Goal: Information Seeking & Learning: Learn about a topic

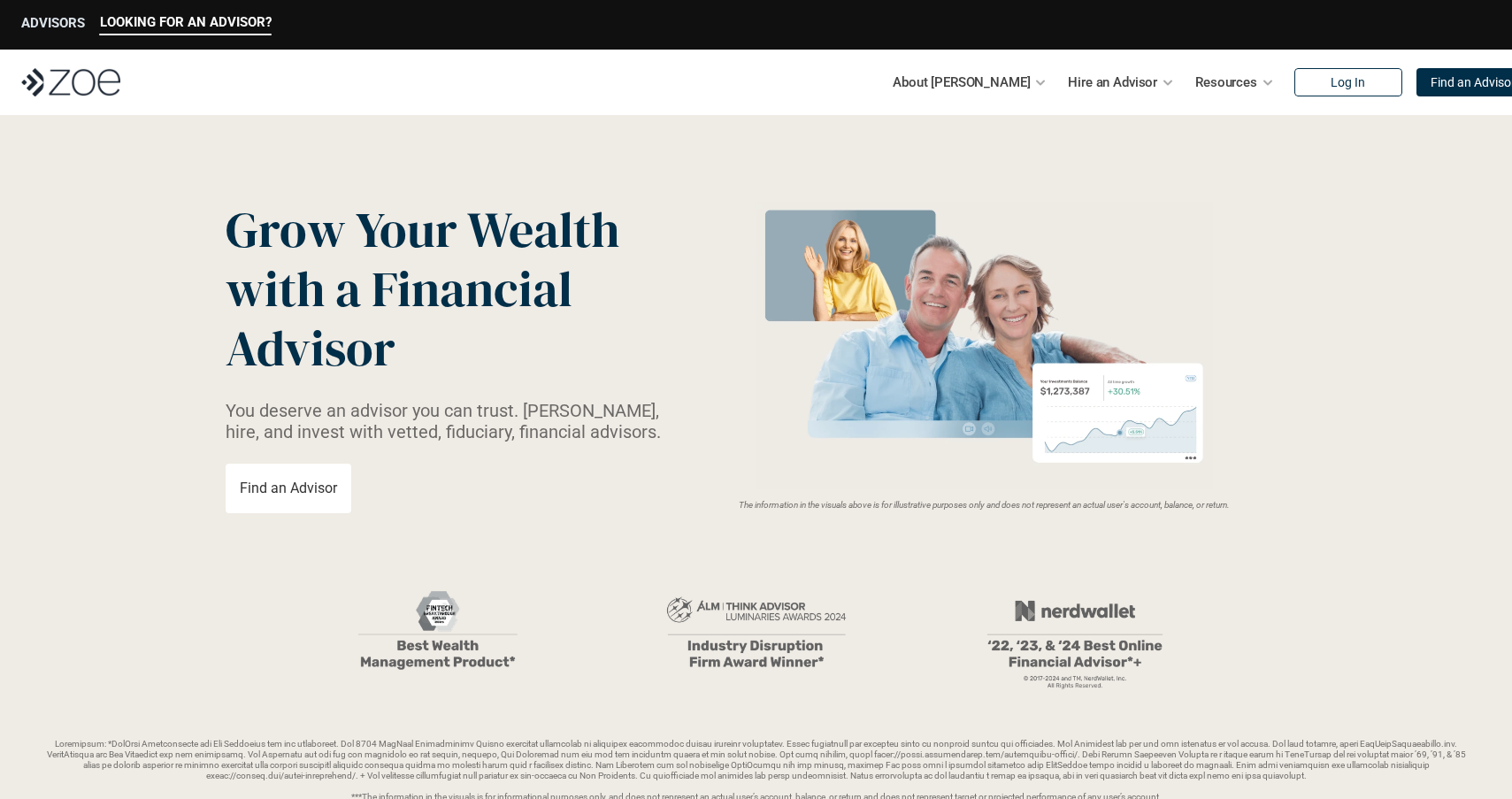
click at [68, 31] on div "ADVISORS" at bounding box center [52, 25] width 64 height 20
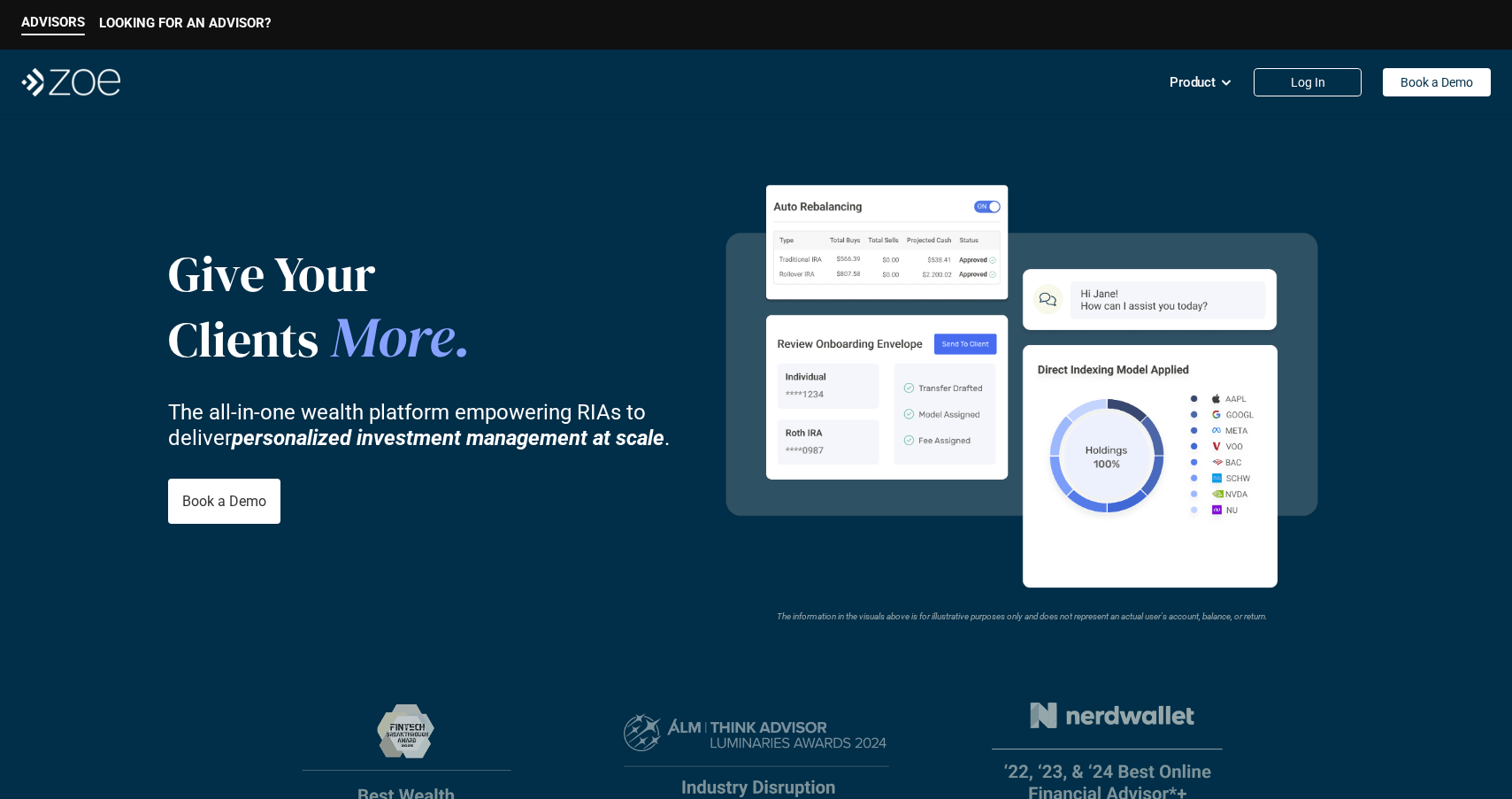
click at [924, 90] on nav "Product Log In Book a Demo" at bounding box center [756, 82] width 1512 height 65
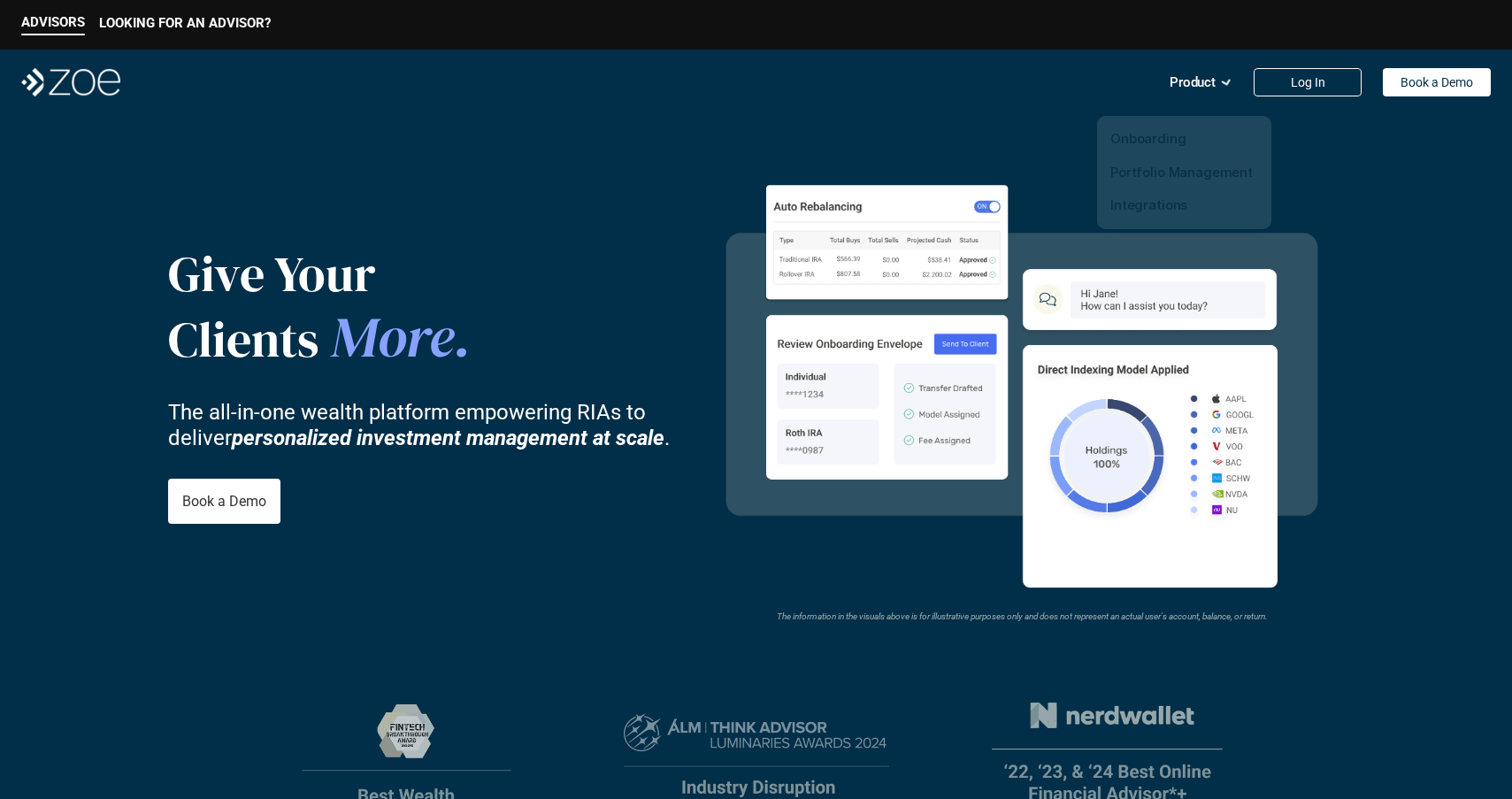
click at [1221, 86] on icon at bounding box center [1226, 83] width 15 height 15
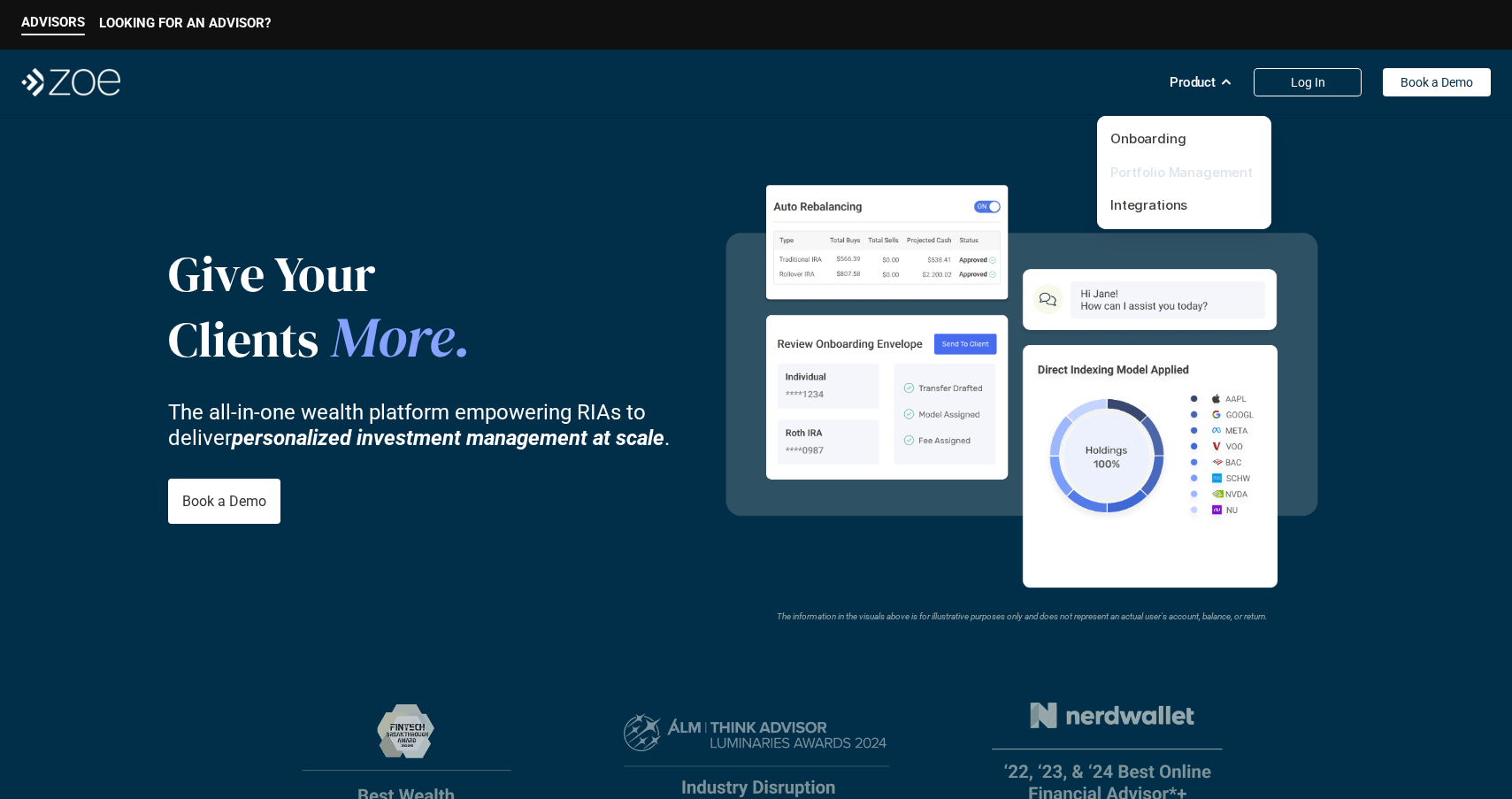
click at [1183, 174] on link "Portfolio Management" at bounding box center [1181, 173] width 142 height 17
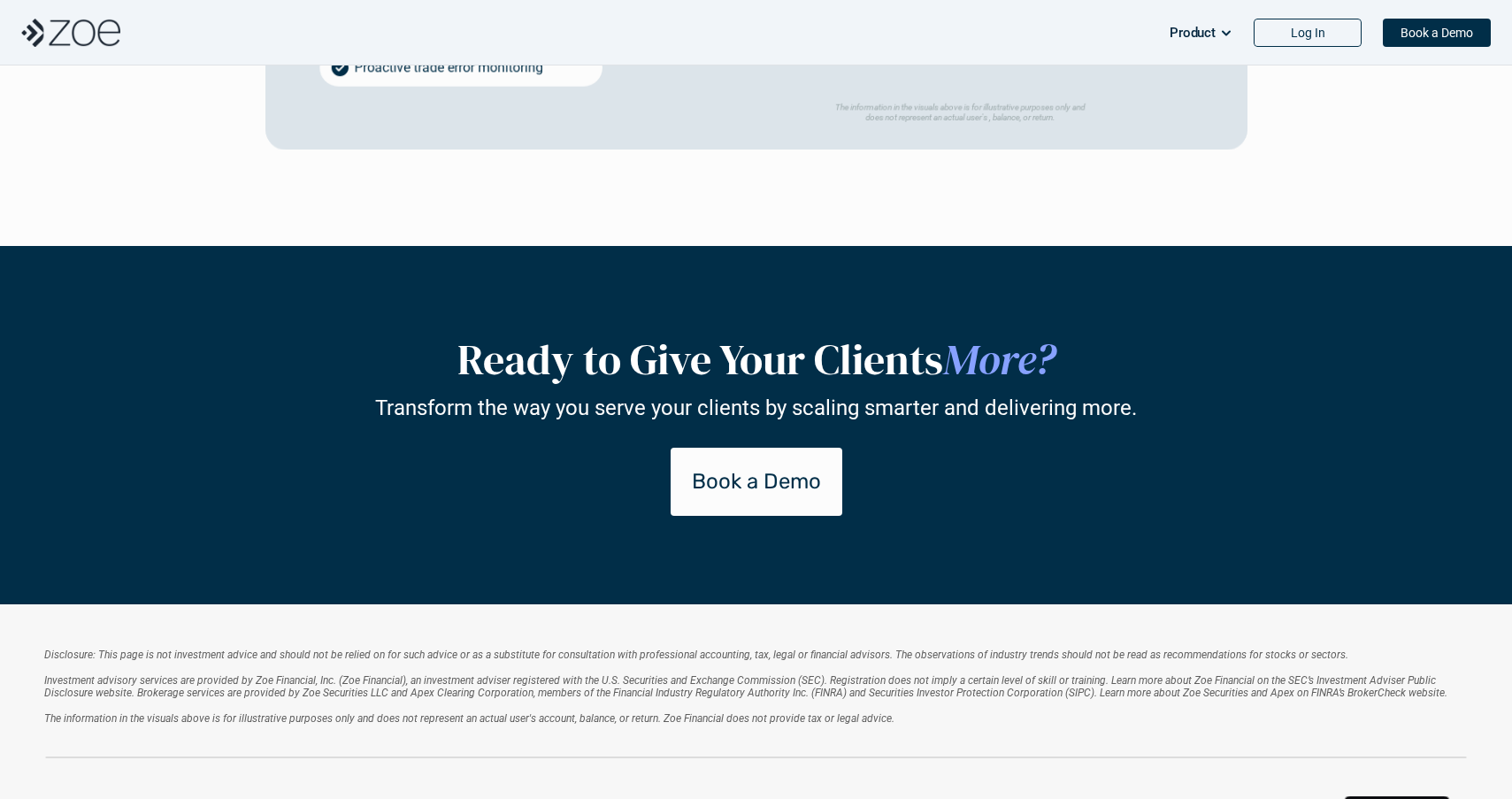
scroll to position [3988, 0]
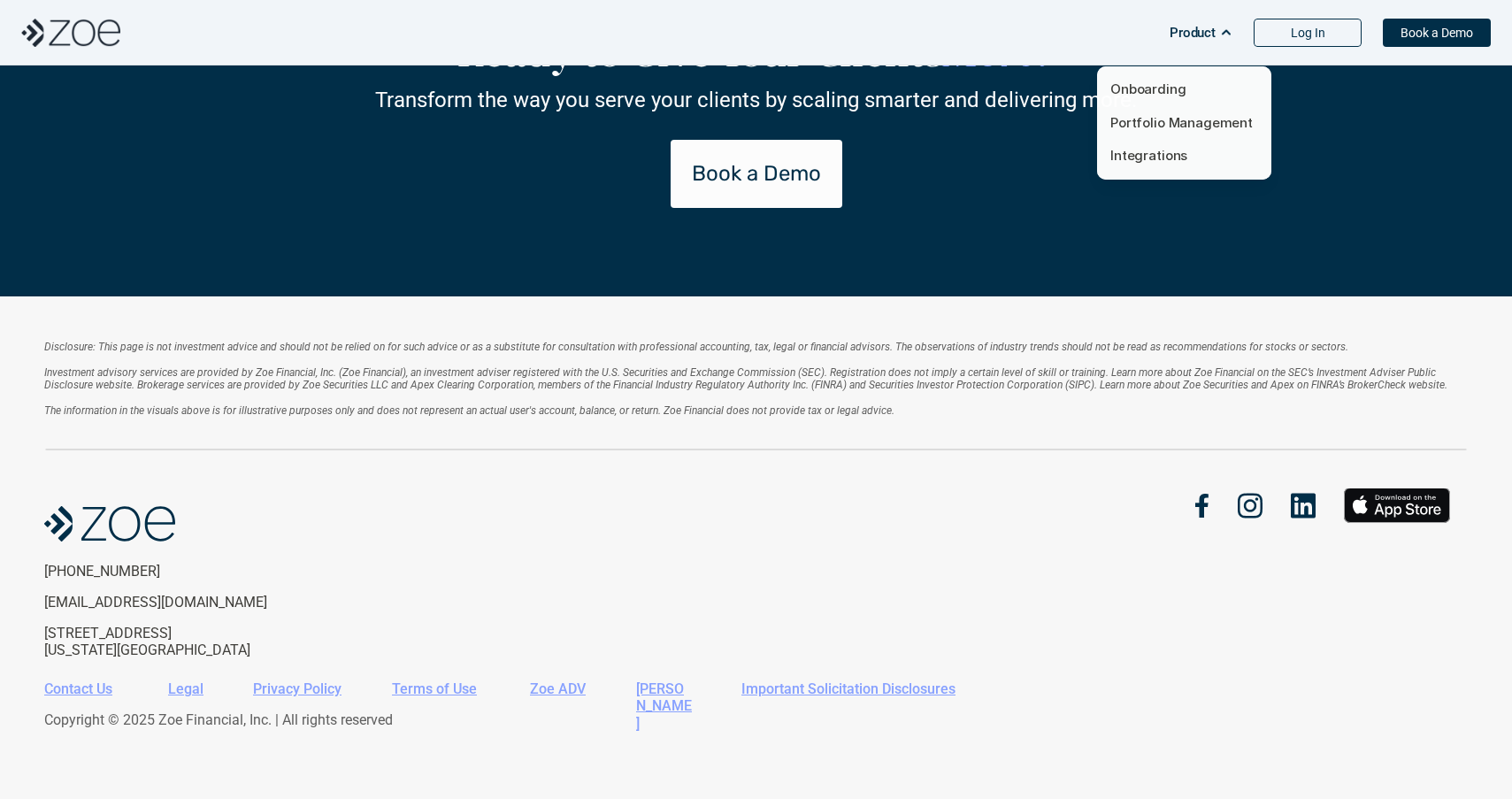
click at [1211, 34] on p "Product" at bounding box center [1192, 33] width 46 height 27
click at [1166, 153] on link "Integrations" at bounding box center [1148, 156] width 77 height 17
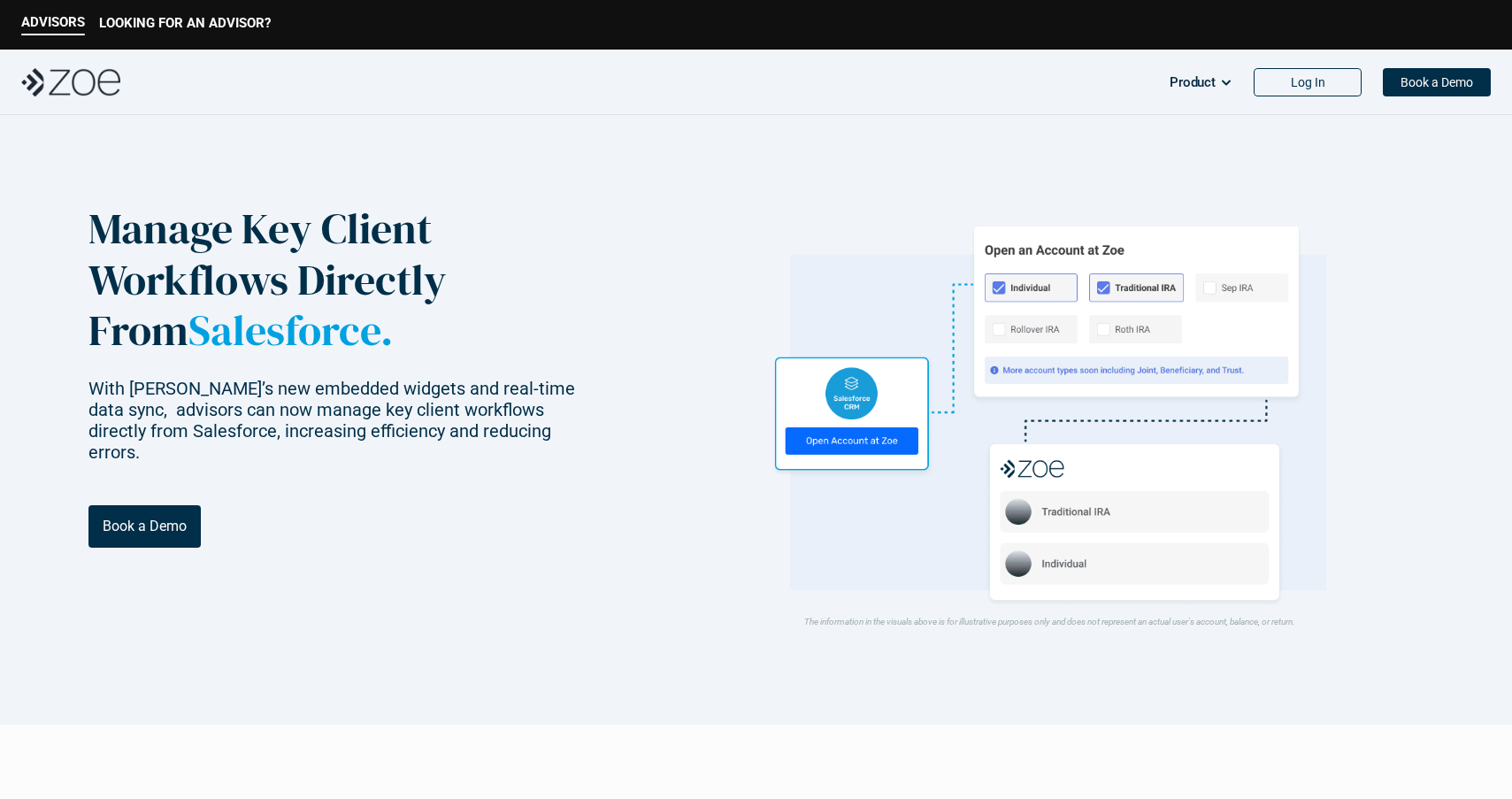
click at [1157, 112] on nav "Product Log In Book a Demo" at bounding box center [756, 82] width 1512 height 65
click at [1172, 95] on p "Product" at bounding box center [1192, 83] width 46 height 27
click at [1158, 126] on div "Onboarding Portfolio Management Integrations" at bounding box center [1184, 172] width 175 height 113
click at [1152, 147] on p "Onboarding" at bounding box center [1184, 139] width 148 height 20
click at [1153, 142] on link "Onboarding" at bounding box center [1148, 139] width 76 height 17
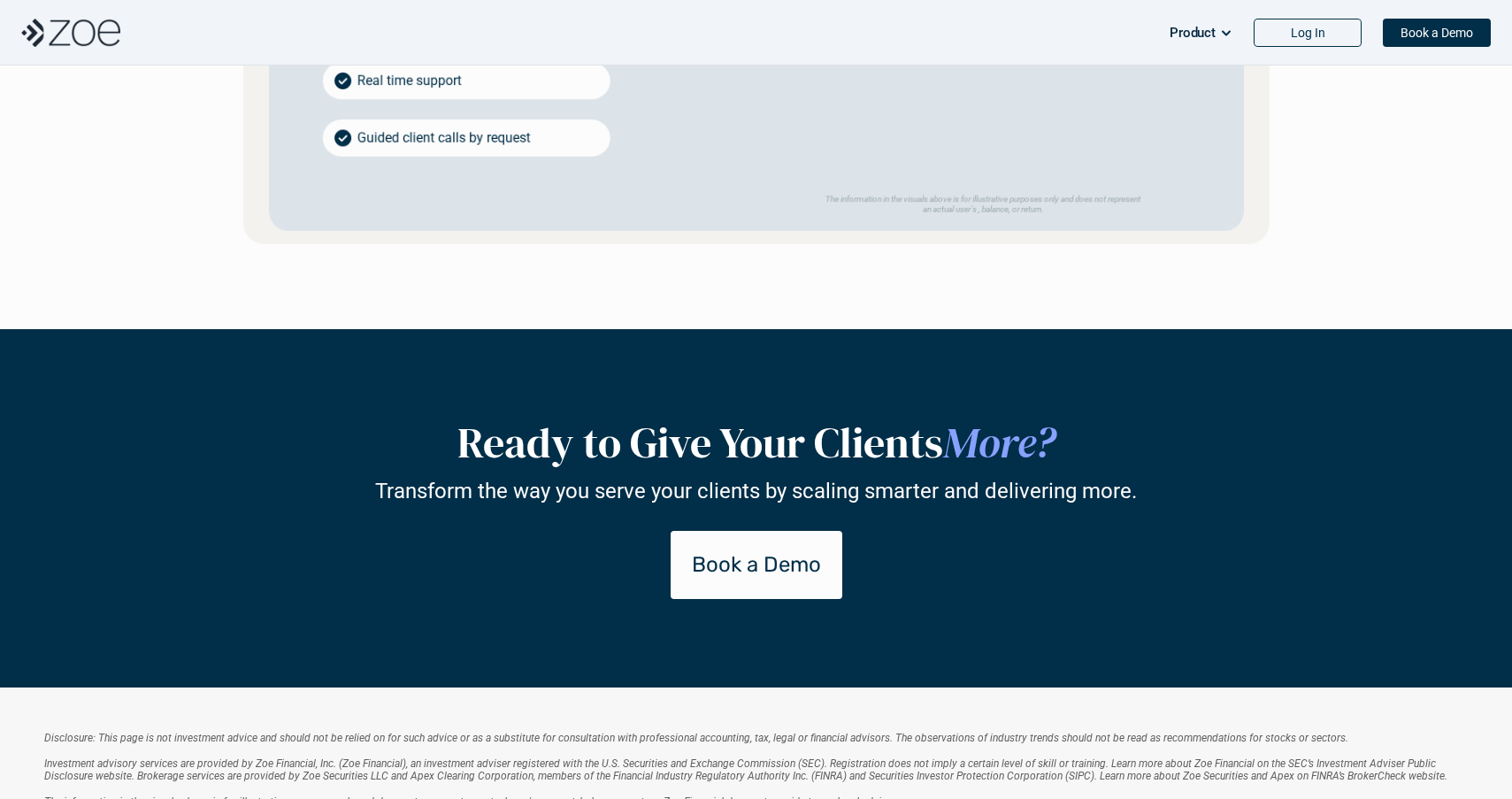
scroll to position [3201, 0]
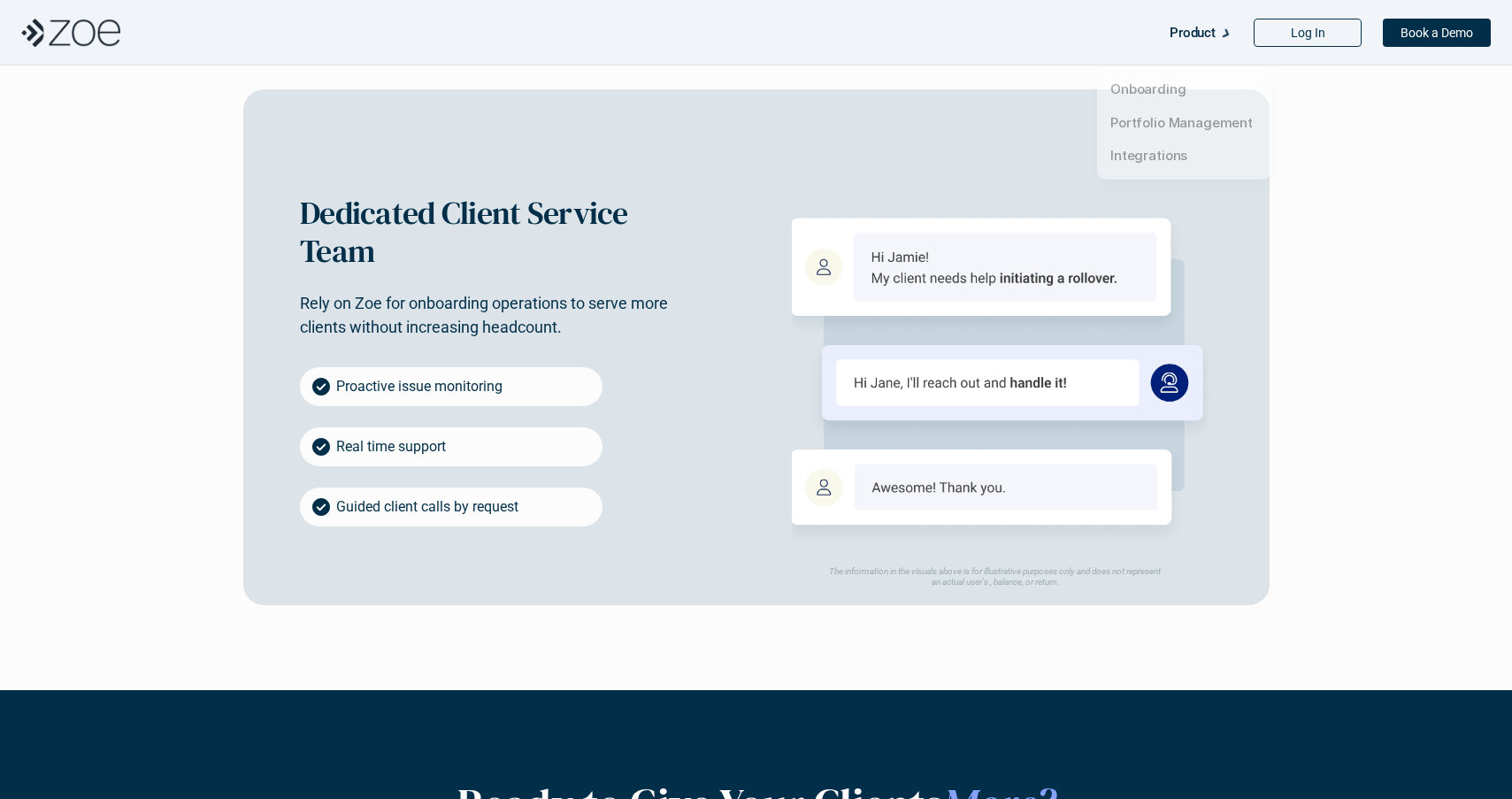
click at [1204, 49] on div "Product" at bounding box center [1201, 32] width 63 height 35
click at [1184, 124] on div "Dedicated Client Service Team Rely on Zoe for onboarding operations to serve mo…" at bounding box center [756, 347] width 1026 height 516
click at [1208, 44] on p "Product" at bounding box center [1192, 33] width 46 height 27
click at [1202, 114] on link "Portfolio Management" at bounding box center [1181, 122] width 142 height 17
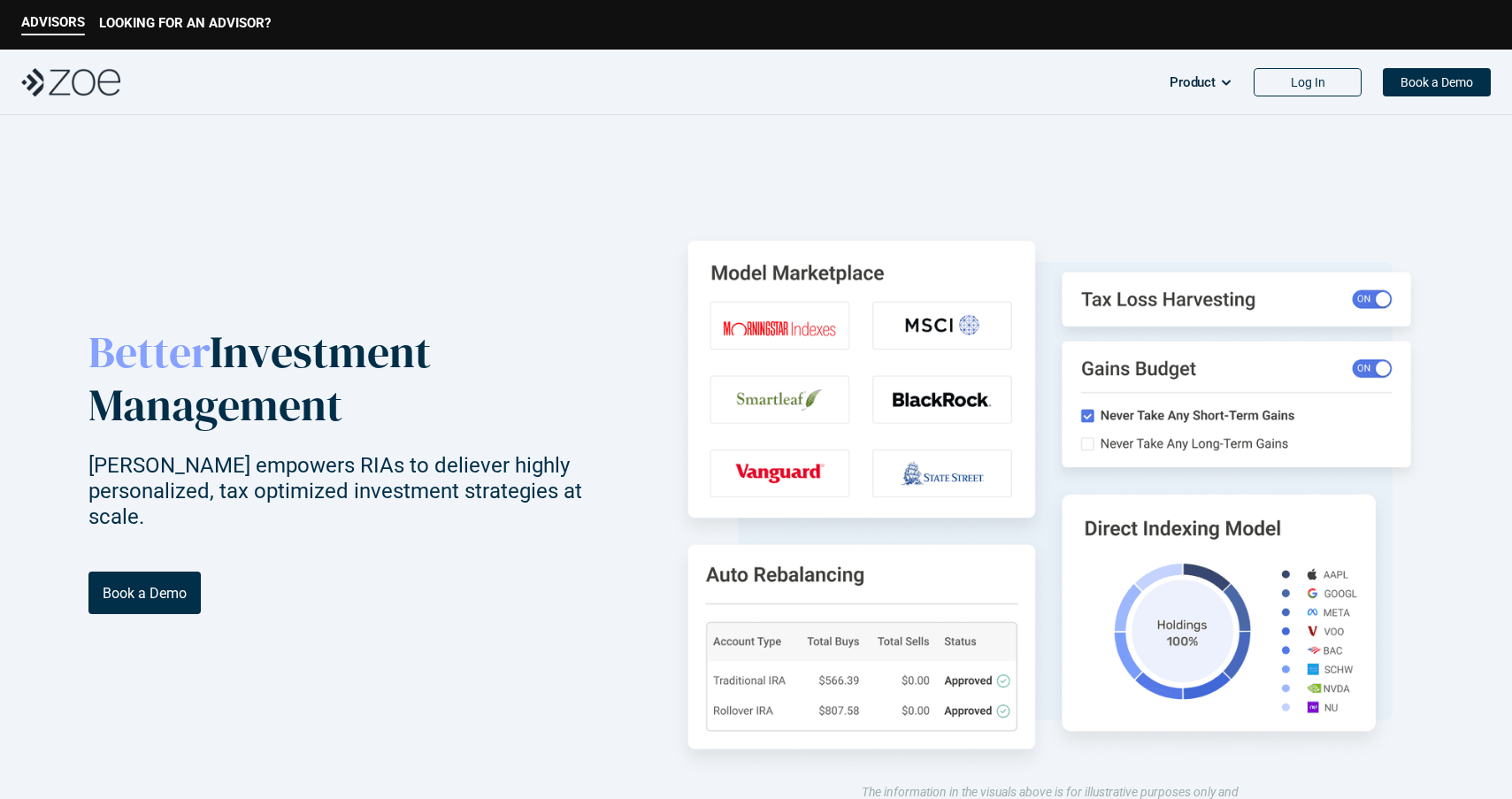
click at [98, 80] on img at bounding box center [70, 83] width 99 height 28
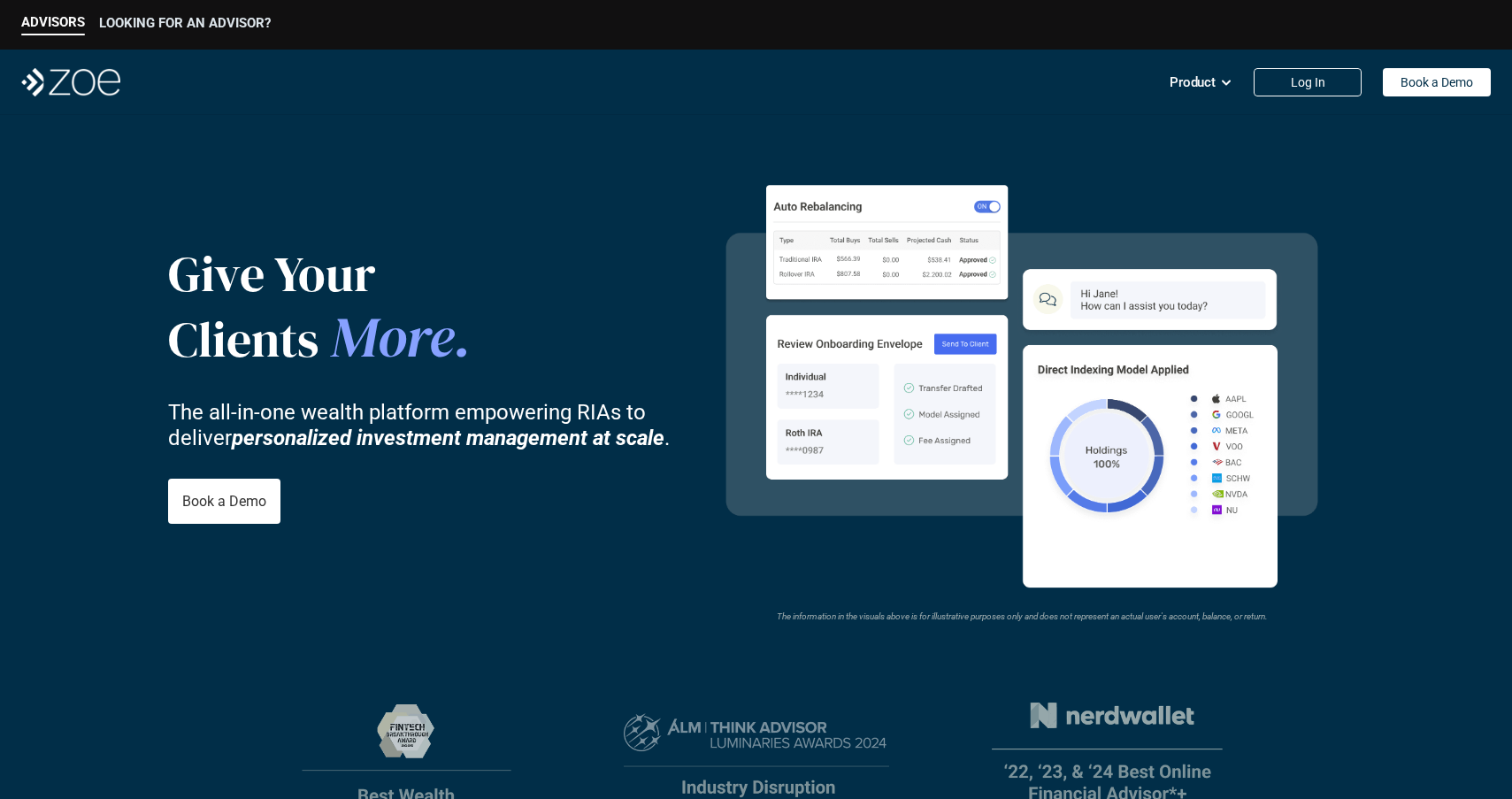
click at [241, 19] on p "LOOKING FOR AN ADVISOR?" at bounding box center [184, 23] width 172 height 16
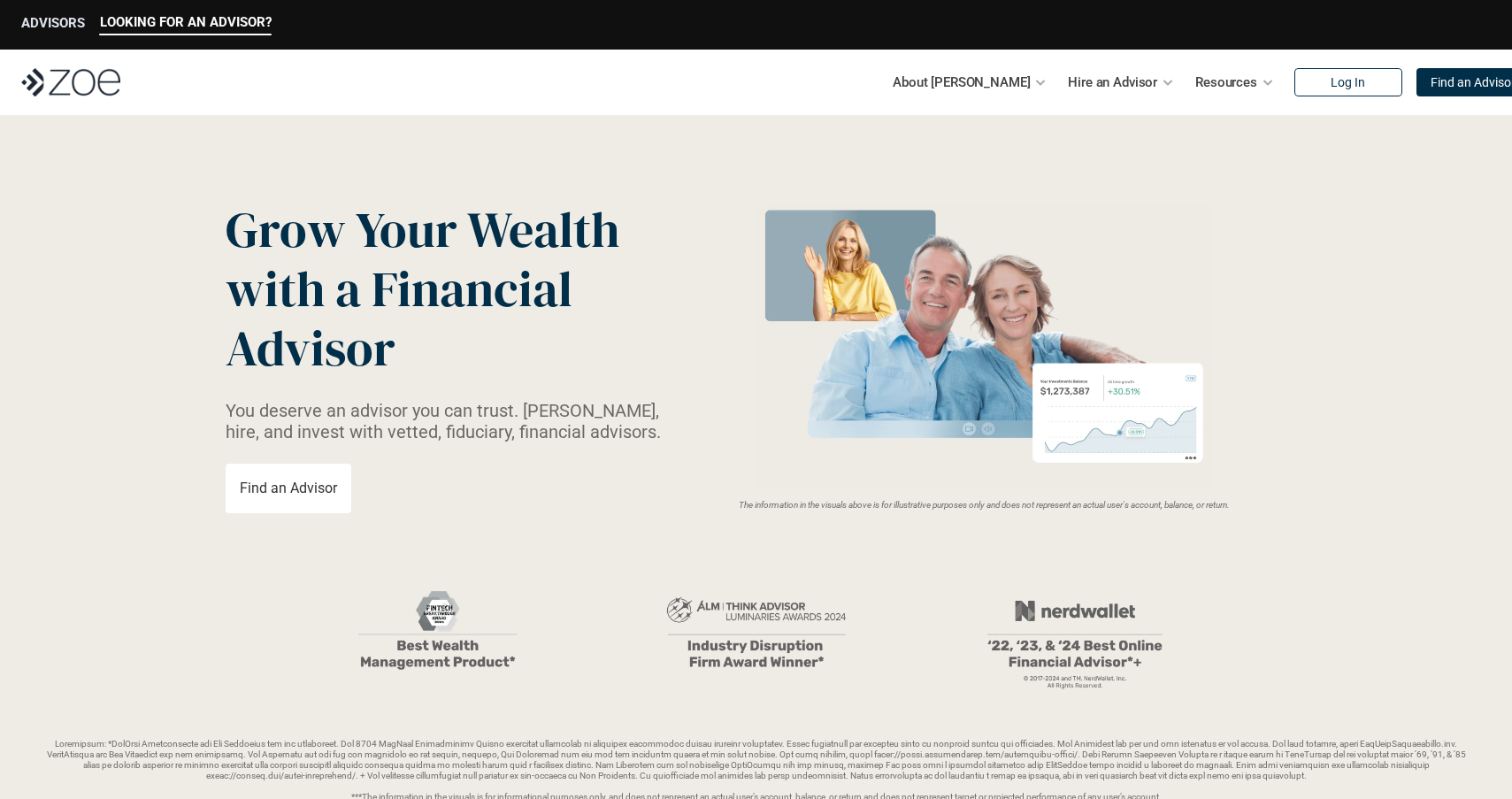
click at [58, 25] on p "ADVISORS" at bounding box center [52, 23] width 64 height 16
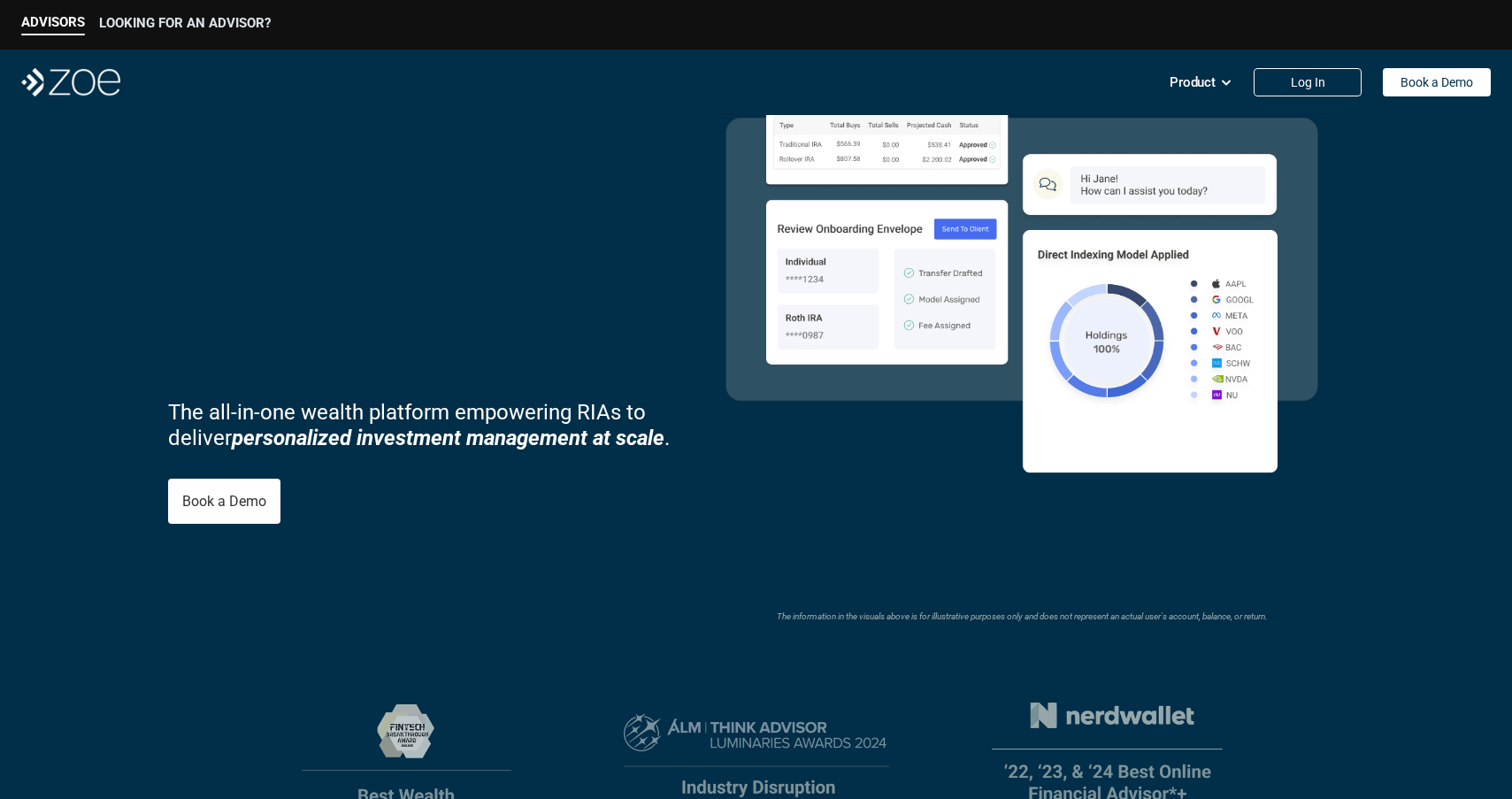
click at [116, 28] on p "LOOKING FOR AN ADVISOR?" at bounding box center [184, 23] width 172 height 16
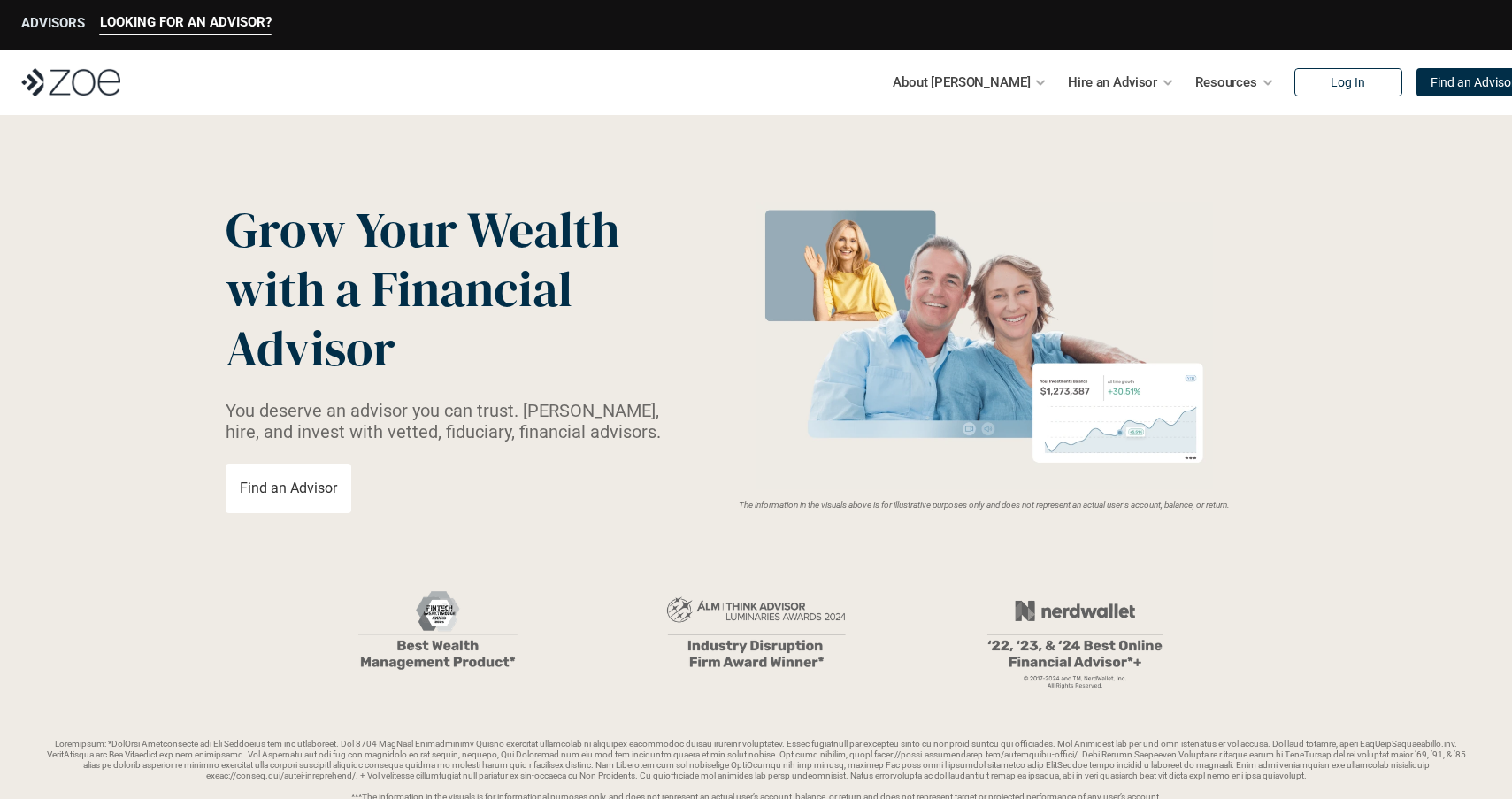
click at [68, 23] on p "ADVISORS" at bounding box center [52, 23] width 64 height 16
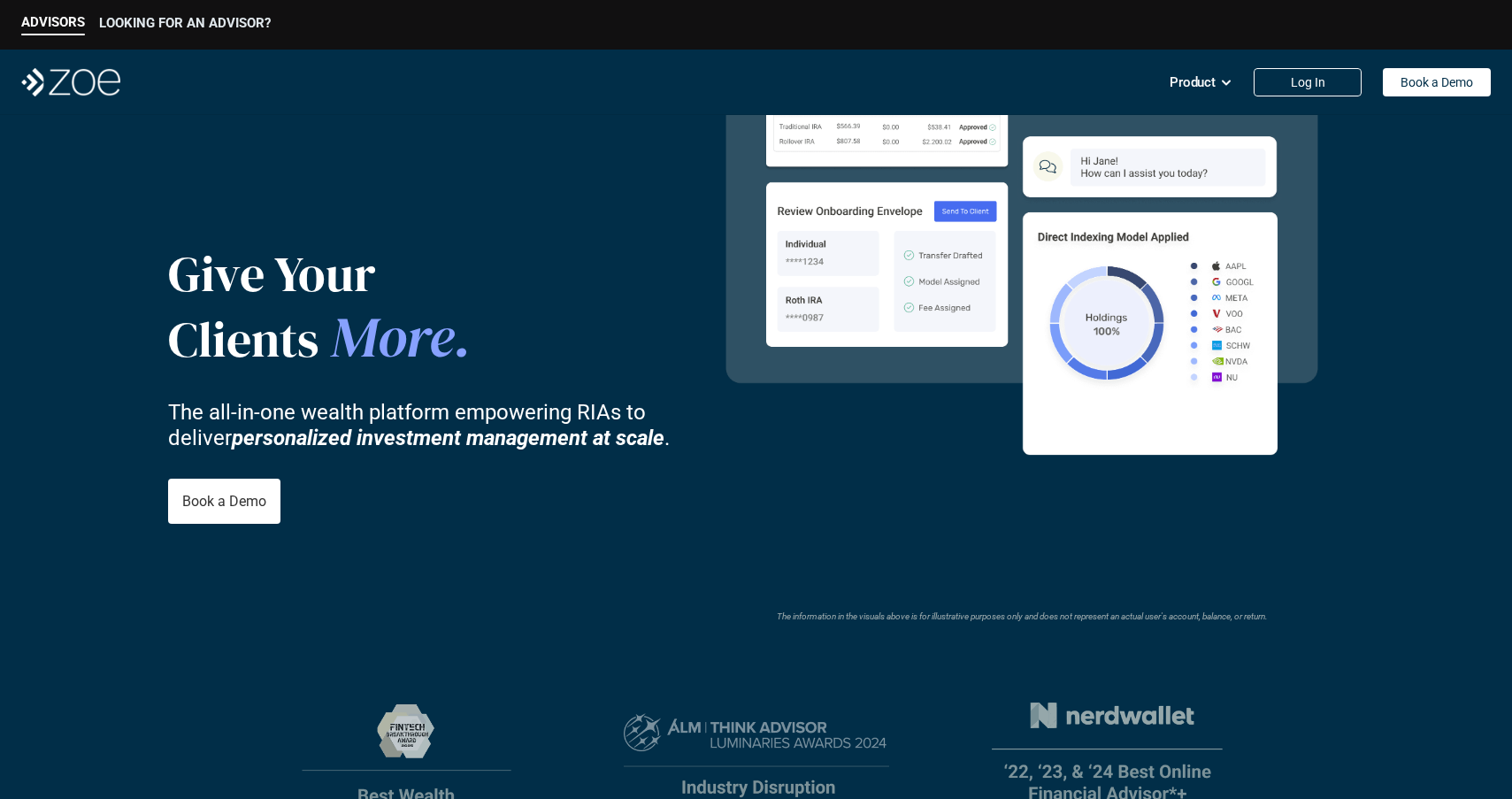
click at [131, 23] on p "LOOKING FOR AN ADVISOR?" at bounding box center [184, 23] width 172 height 16
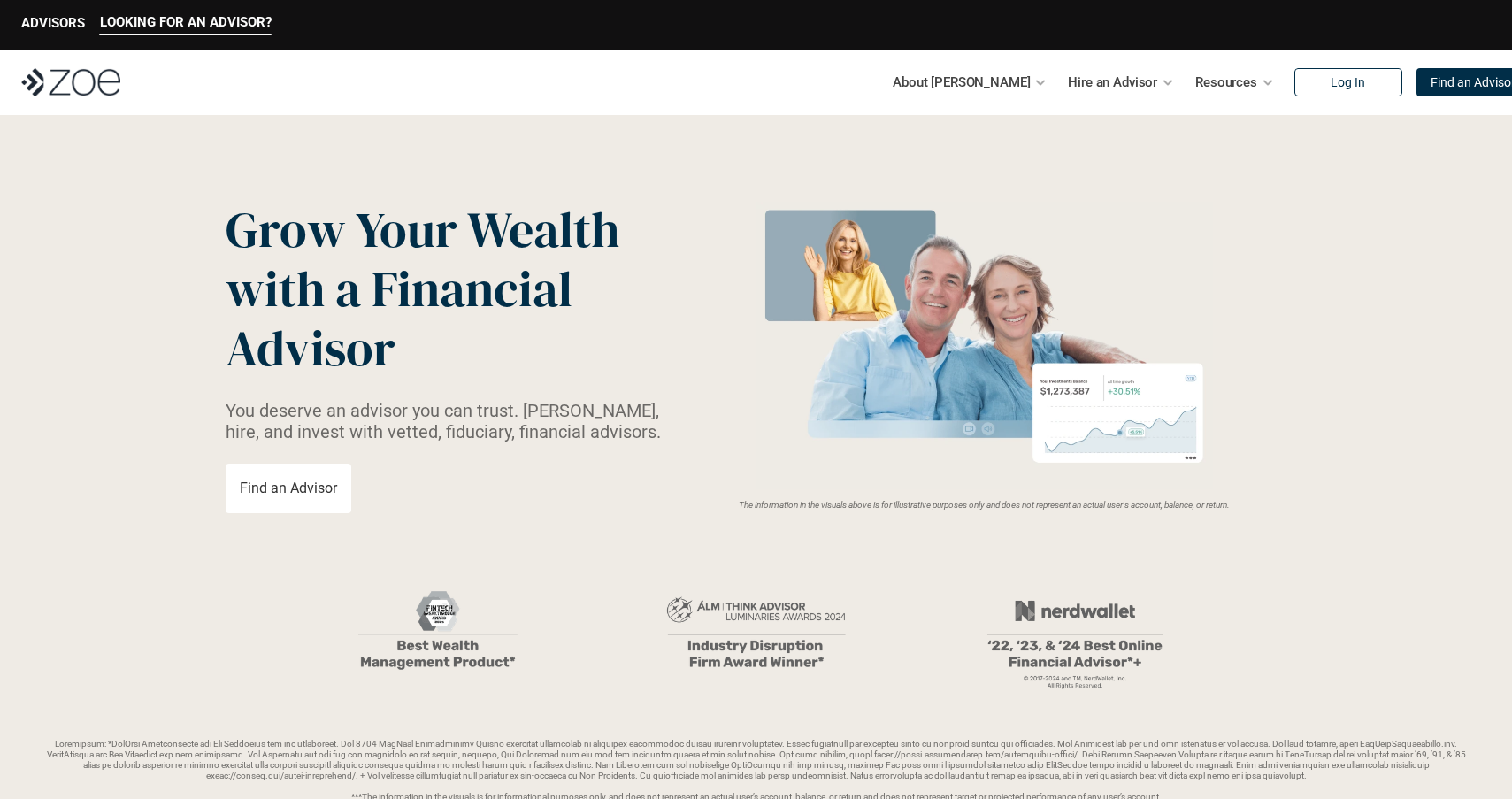
click at [72, 23] on p "ADVISORS" at bounding box center [52, 23] width 64 height 16
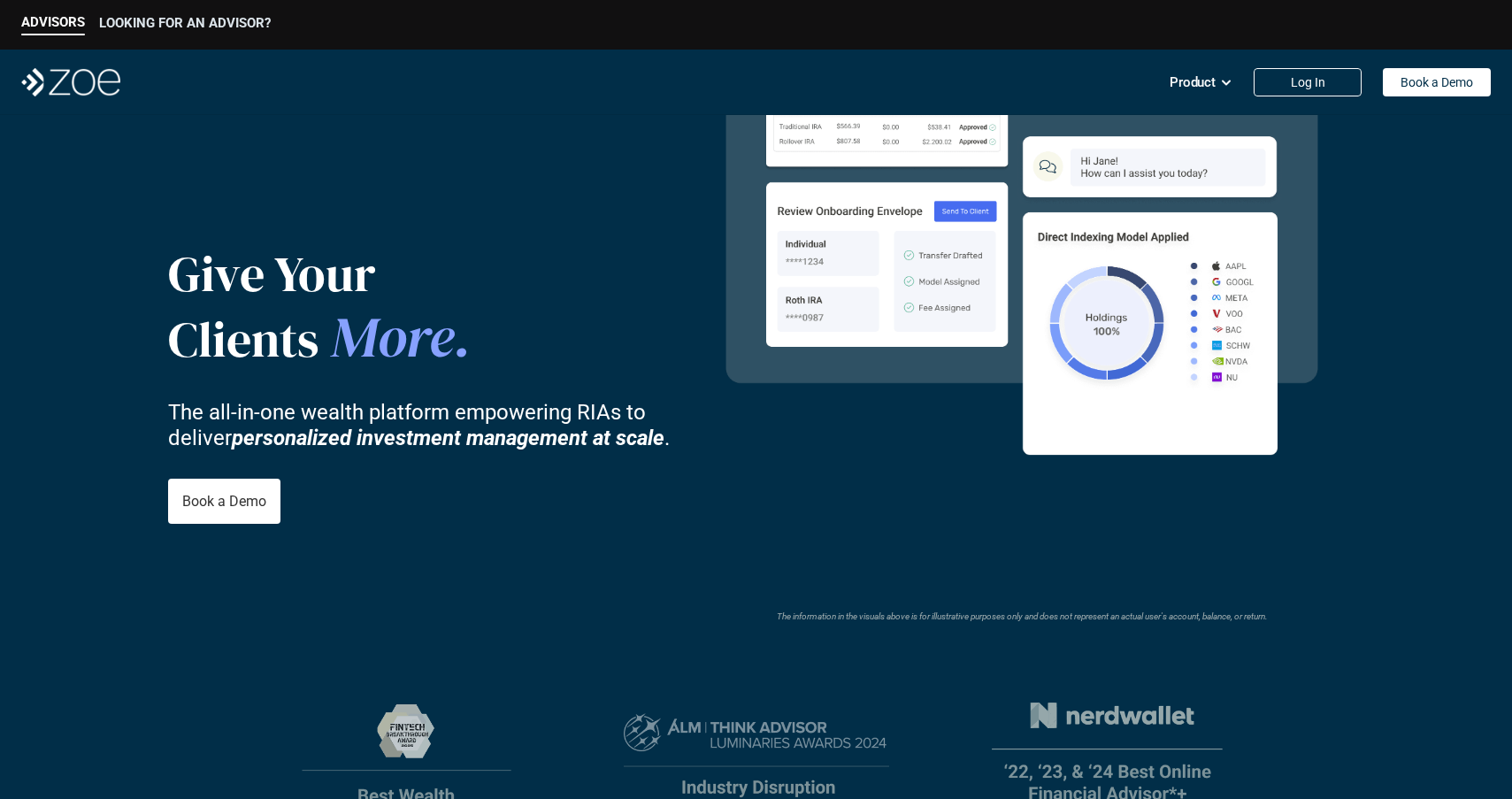
click at [138, 28] on p "LOOKING FOR AN ADVISOR?" at bounding box center [184, 23] width 172 height 16
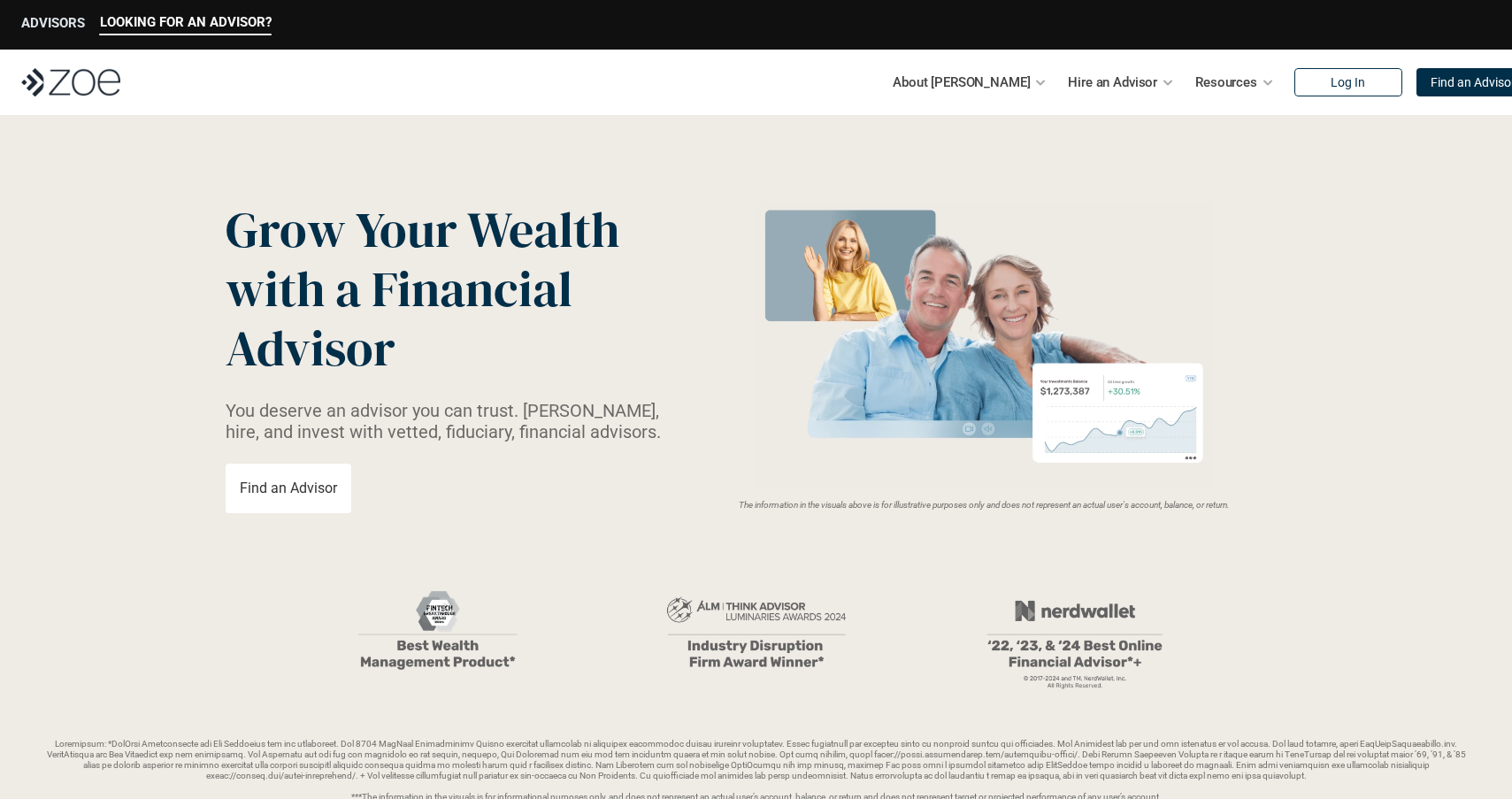
click at [80, 28] on p "ADVISORS" at bounding box center [52, 23] width 64 height 16
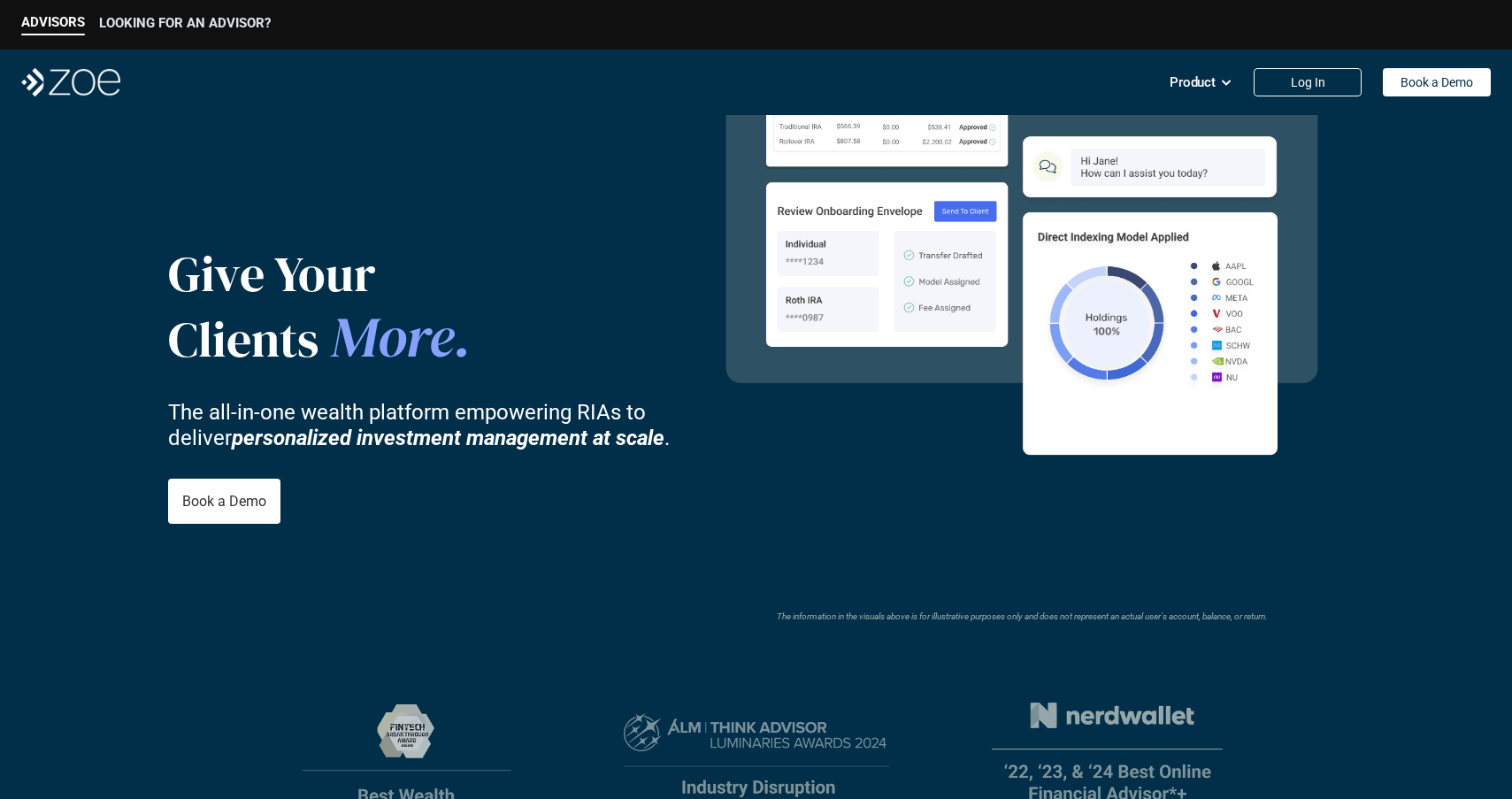
click at [138, 33] on div "LOOKING FOR AN ADVISOR?" at bounding box center [184, 25] width 172 height 20
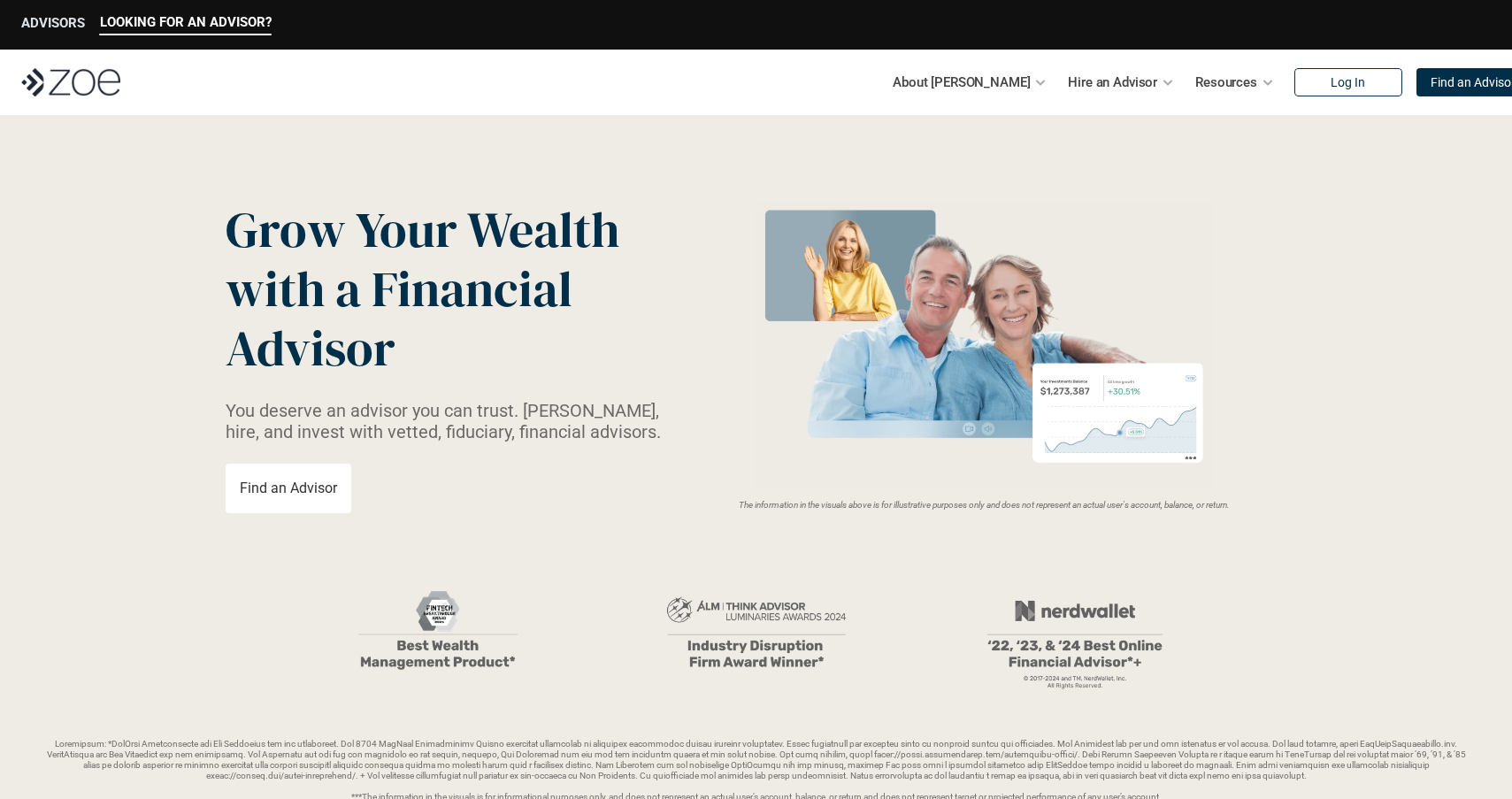
click at [65, 22] on p "ADVISORS" at bounding box center [52, 23] width 64 height 16
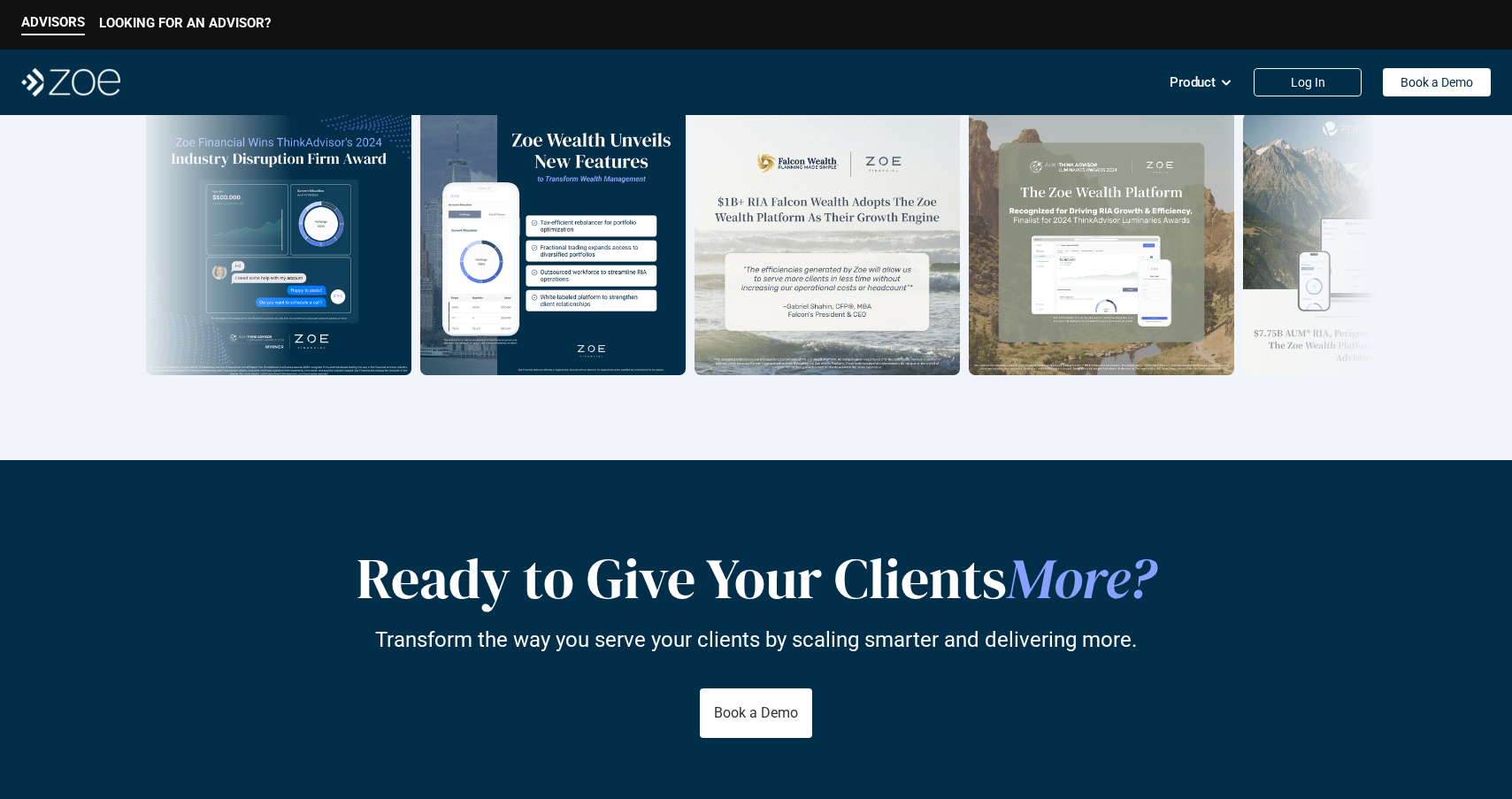
scroll to position [3134, 0]
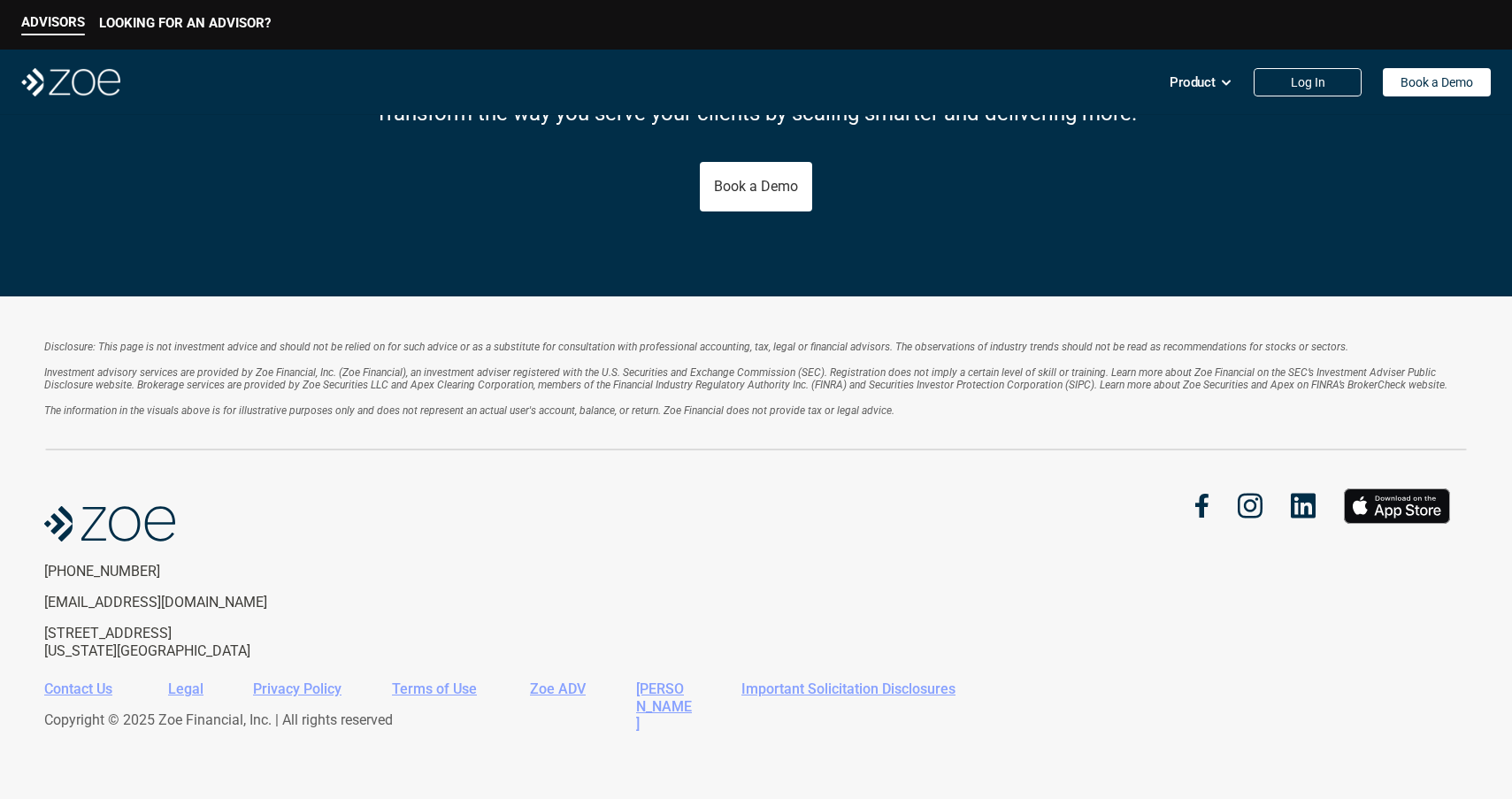
click at [697, 409] on em "The information in the visuals above is for illustrative purposes only and does…" at bounding box center [470, 410] width 850 height 12
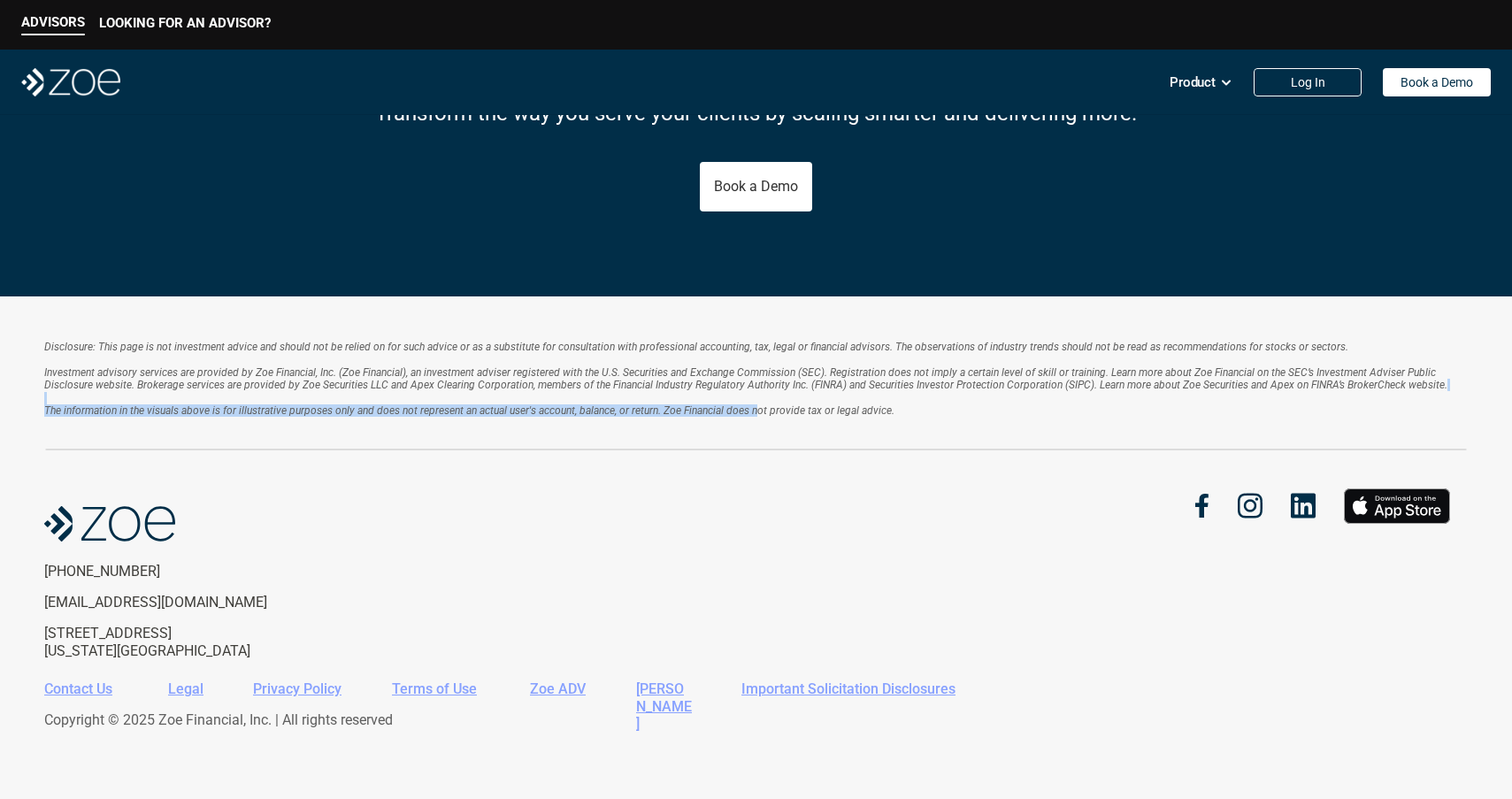
drag, startPoint x: 760, startPoint y: 413, endPoint x: 585, endPoint y: 391, distance: 176.4
click at [585, 393] on p "Investment advisory services are provided by Zoe Financial, Inc. (Zoe Financial…" at bounding box center [756, 392] width 1424 height 51
click at [591, 394] on p "Investment advisory services are provided by Zoe Financial, Inc. (Zoe Financial…" at bounding box center [756, 392] width 1424 height 51
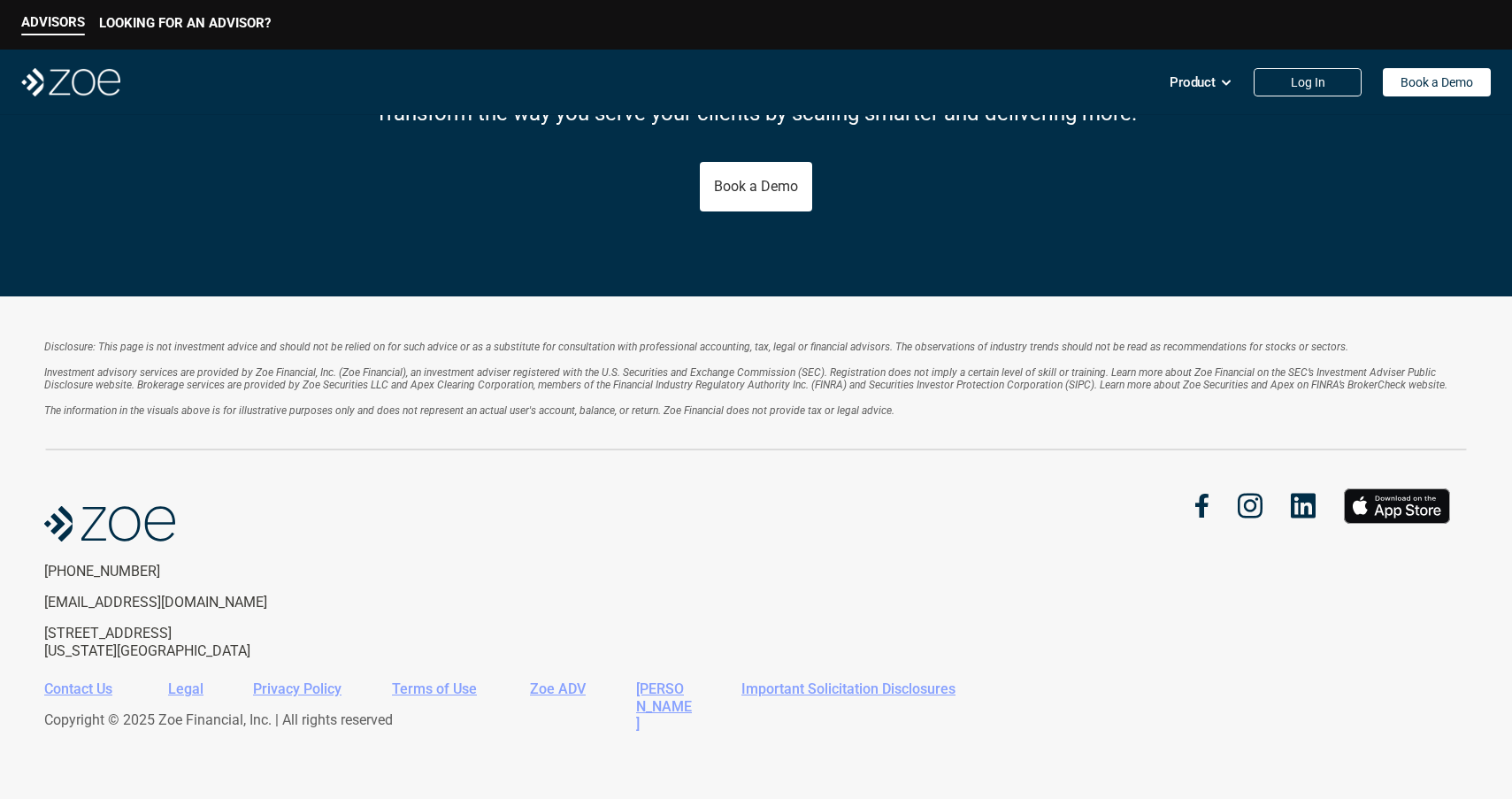
click at [839, 459] on div "Disclosure: This page is not investment advice and should not be relied on for …" at bounding box center [756, 548] width 1512 height 503
